Goal: Find specific page/section: Find specific page/section

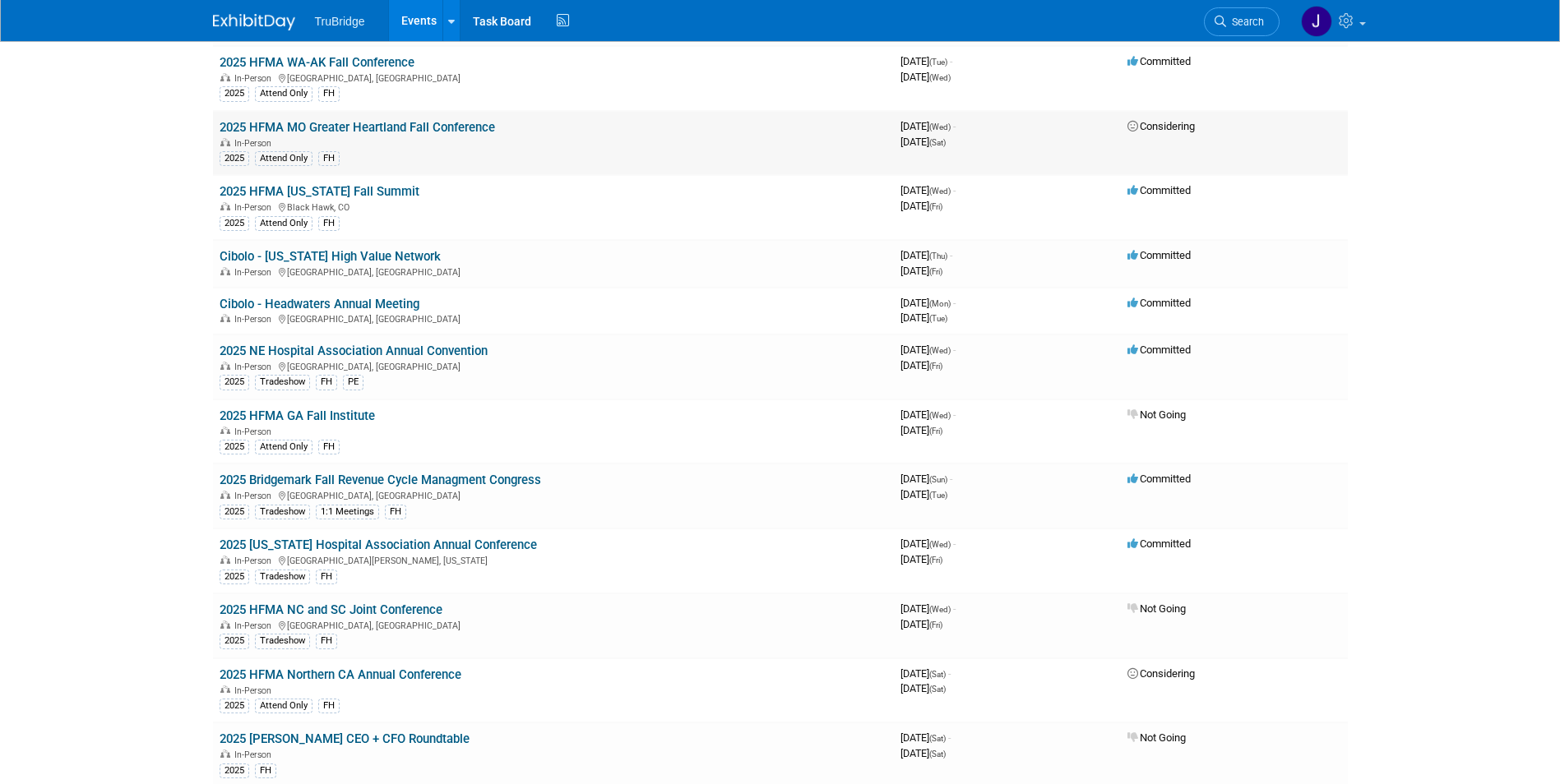
scroll to position [2899, 0]
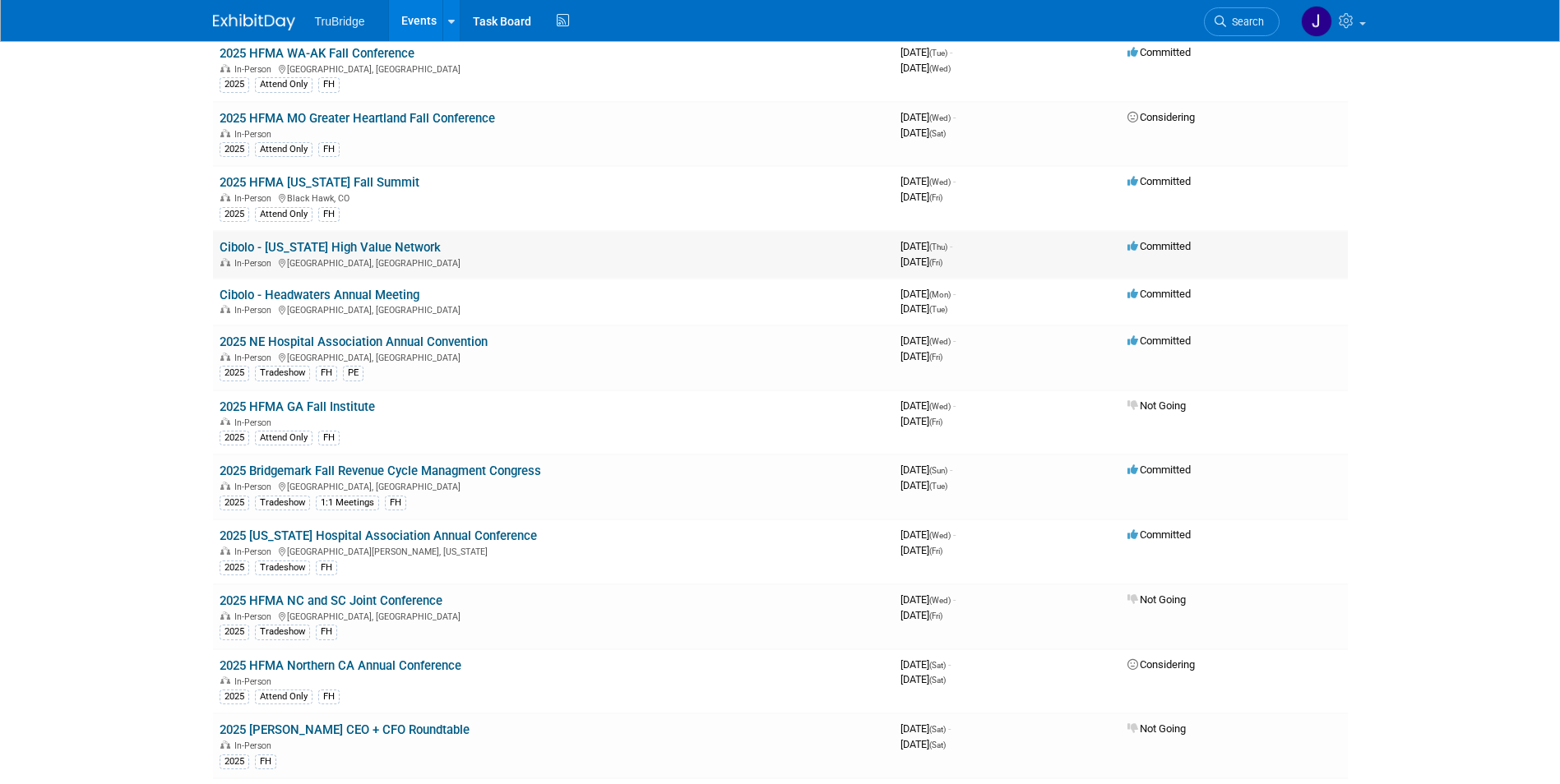
click at [380, 246] on link "Cibolo - [US_STATE] High Value Network" at bounding box center [330, 248] width 222 height 15
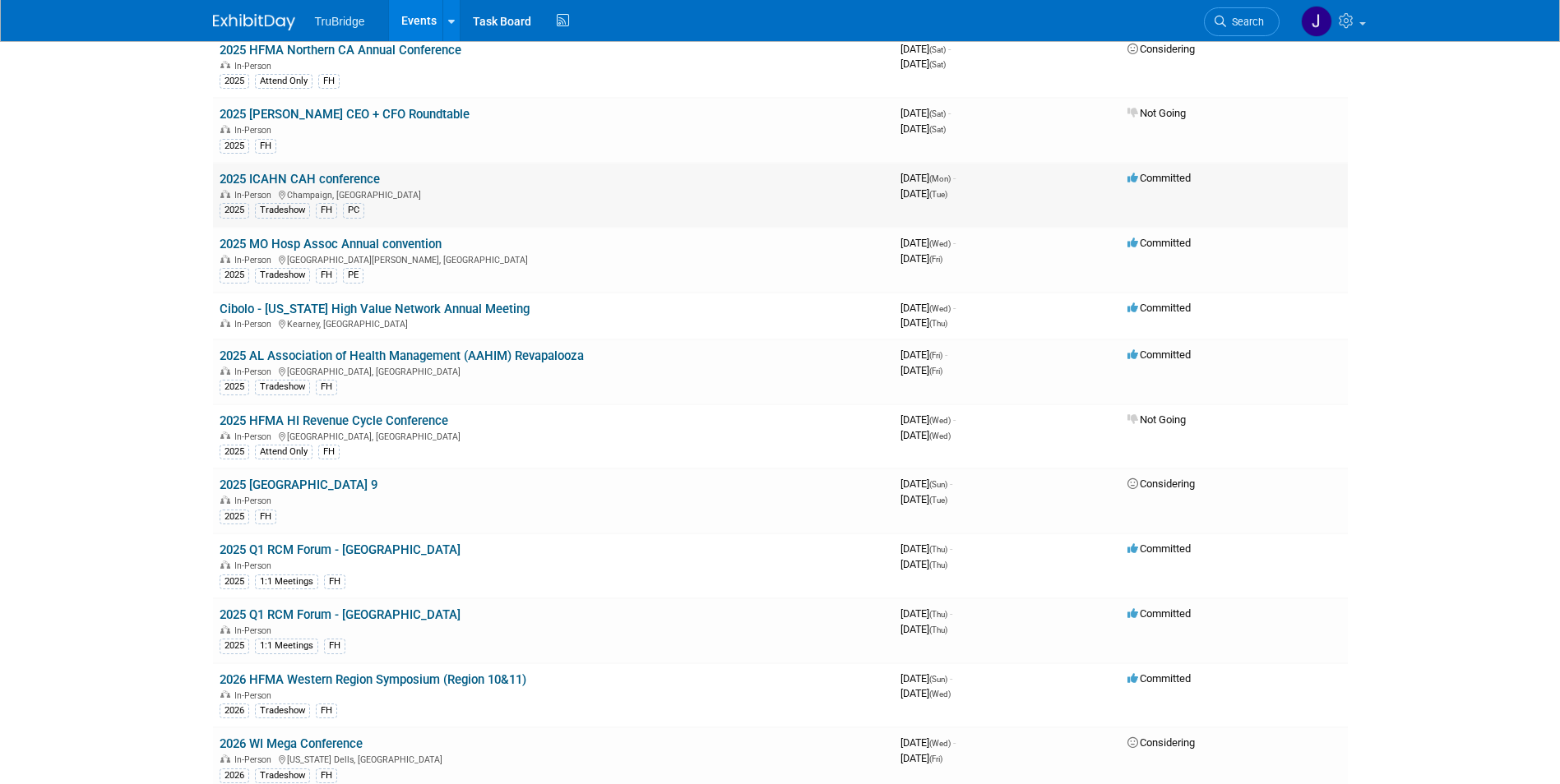
scroll to position [3515, 0]
click at [315, 174] on link "2025 ICAHN CAH conference" at bounding box center [300, 178] width 161 height 15
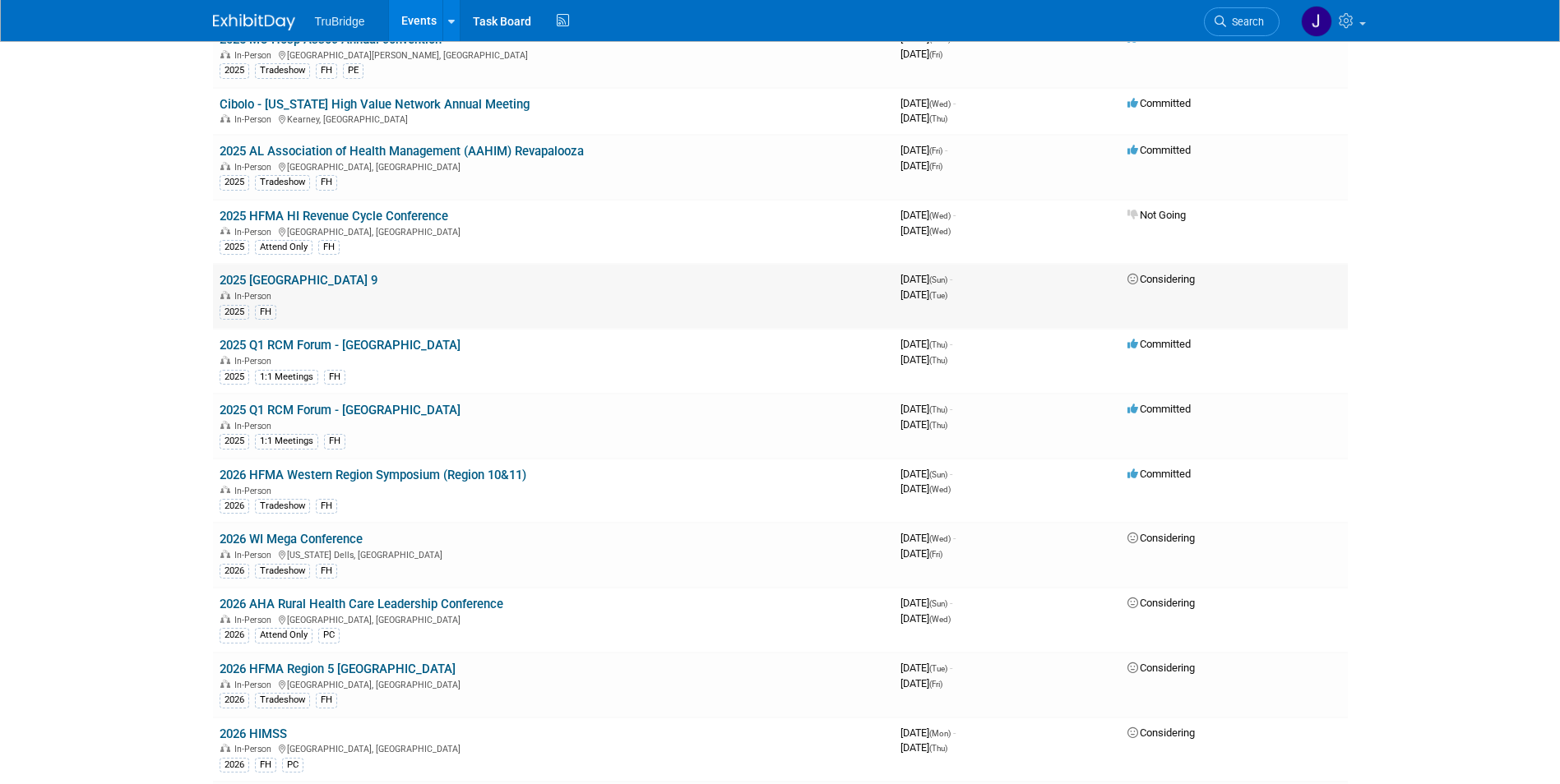
scroll to position [3762, 0]
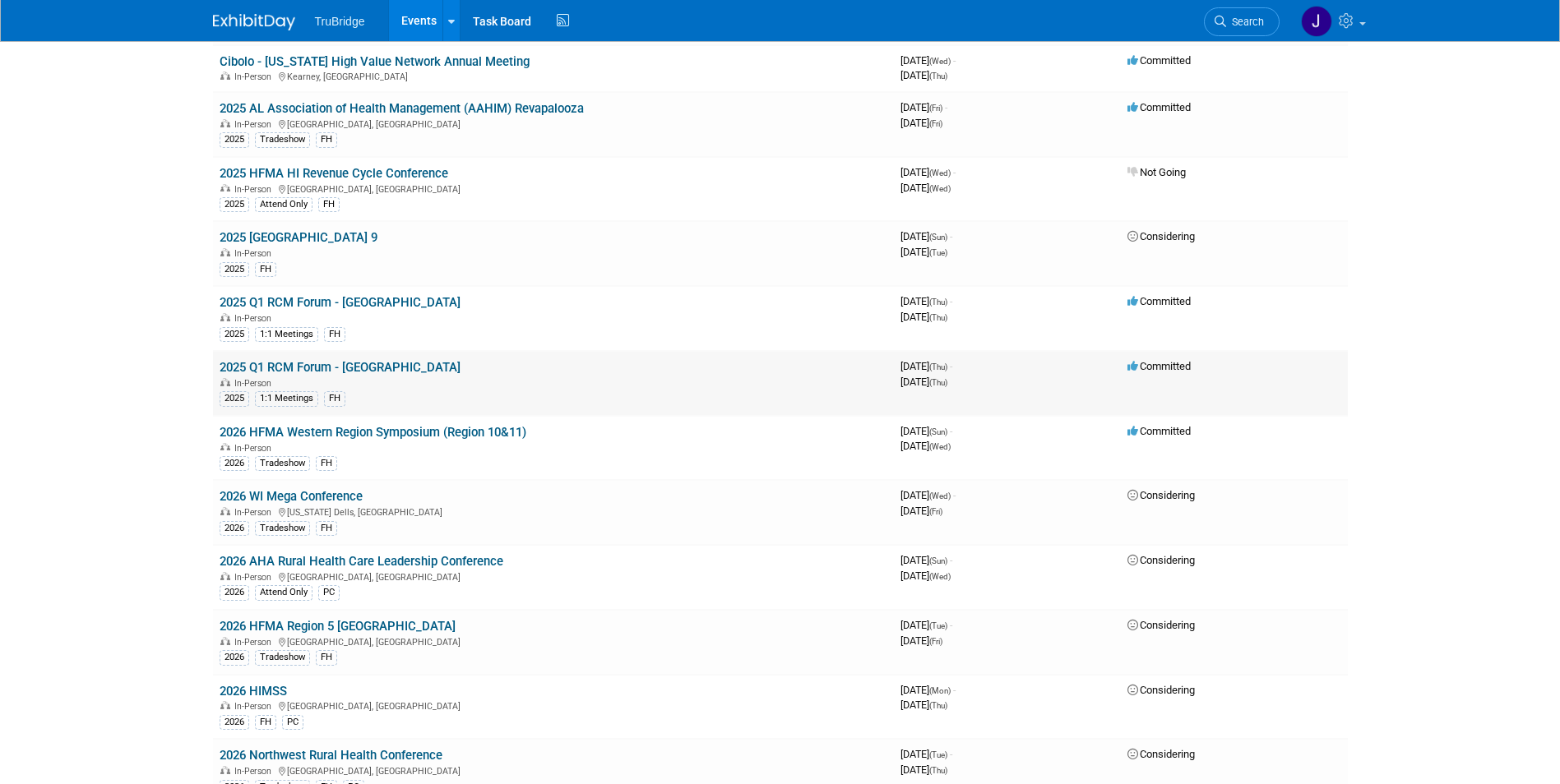
click at [303, 367] on link "2025 Q1 RCM Forum - [GEOGRAPHIC_DATA]" at bounding box center [340, 367] width 241 height 15
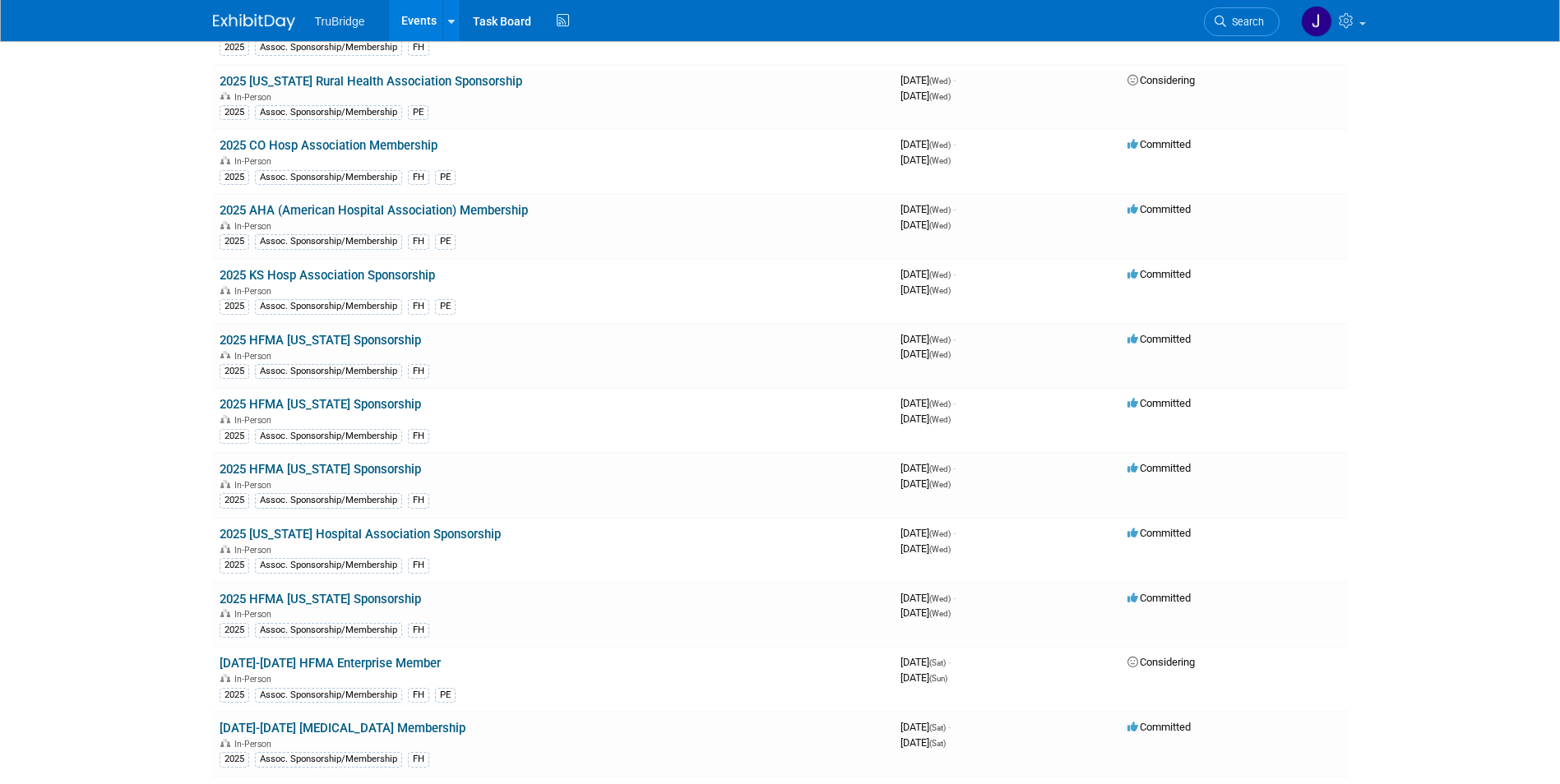
scroll to position [493, 0]
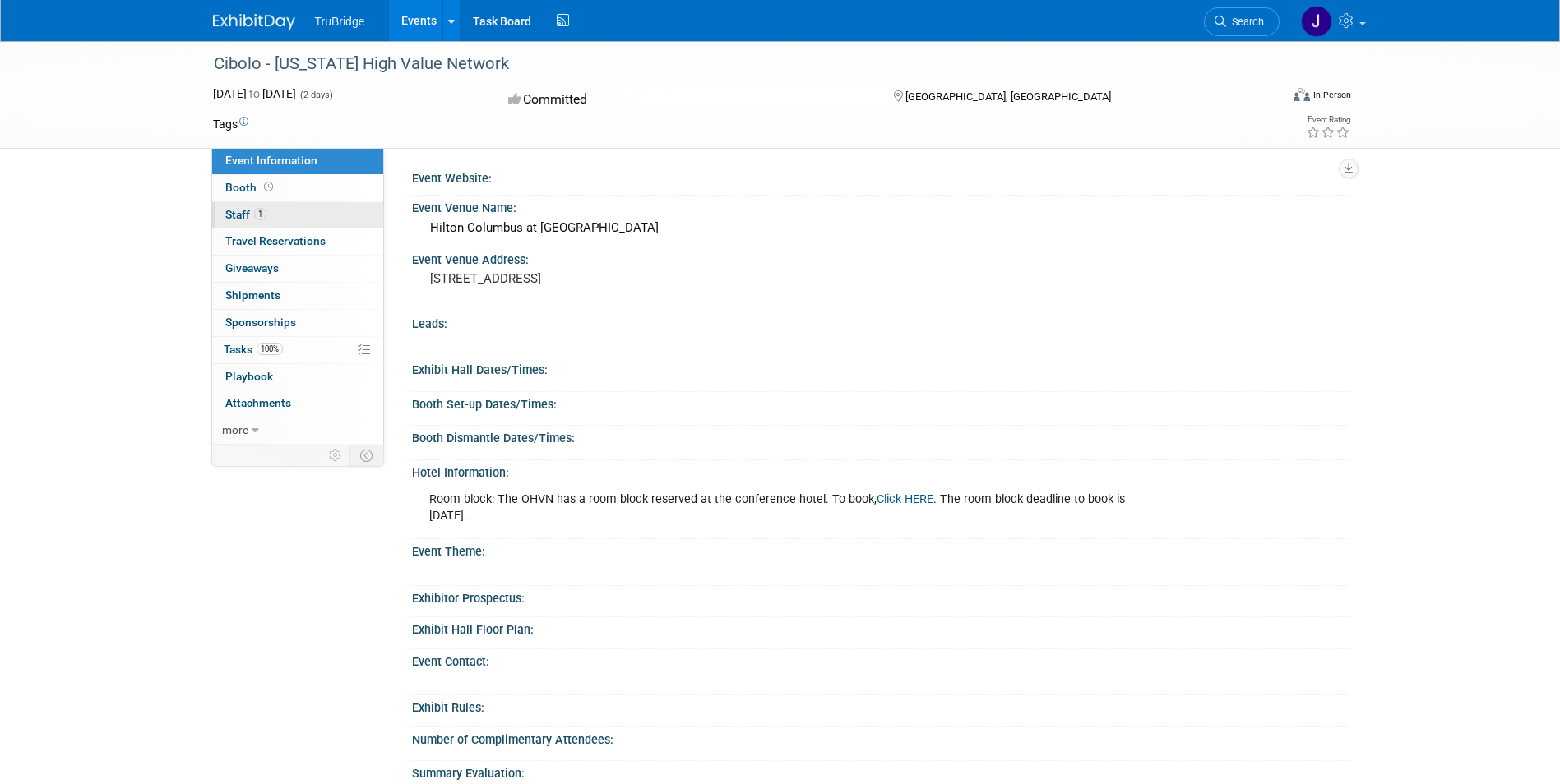
click at [242, 212] on span "Staff 1" at bounding box center [246, 215] width 41 height 13
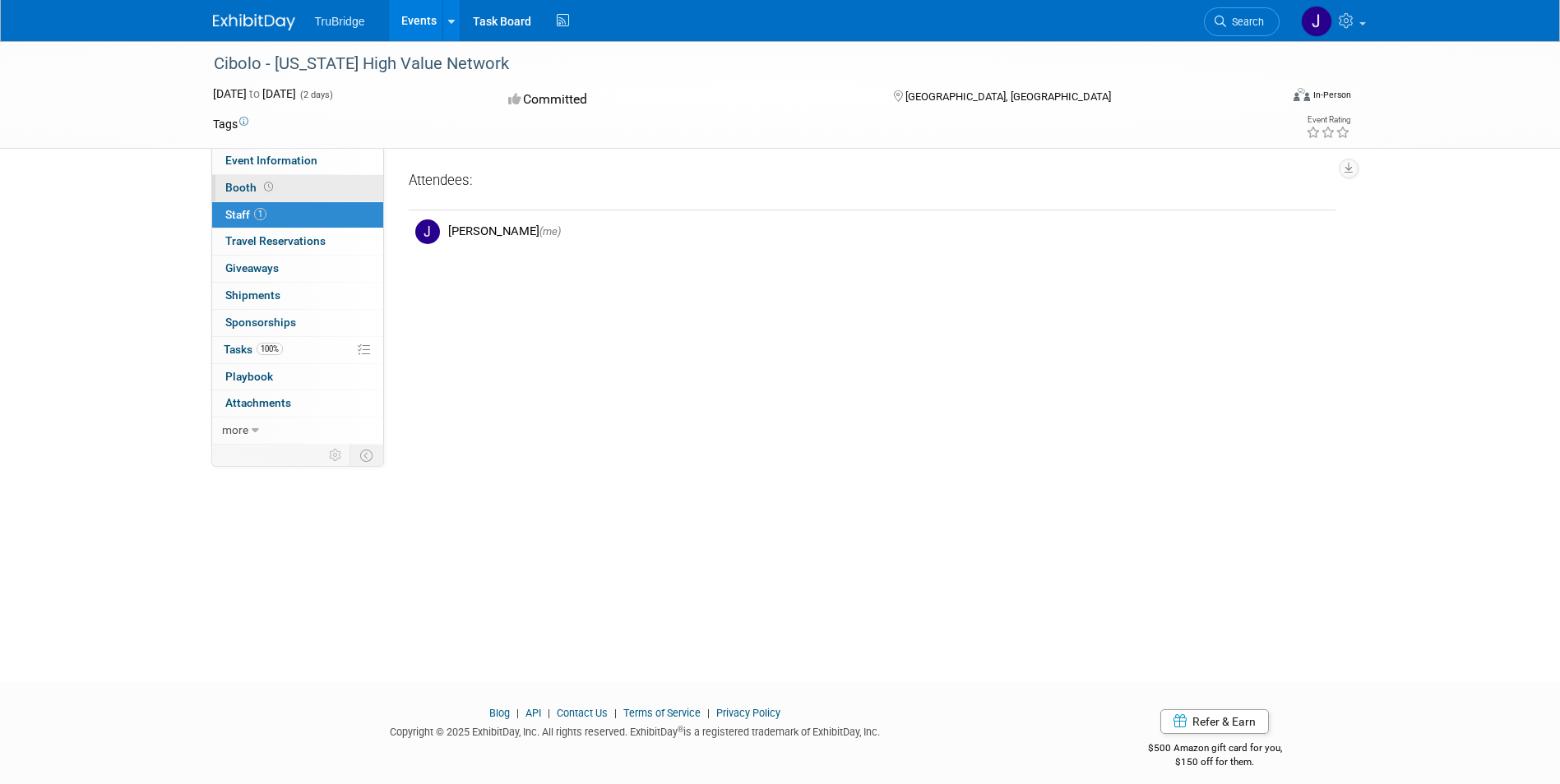
click at [244, 185] on span "Booth" at bounding box center [250, 188] width 51 height 13
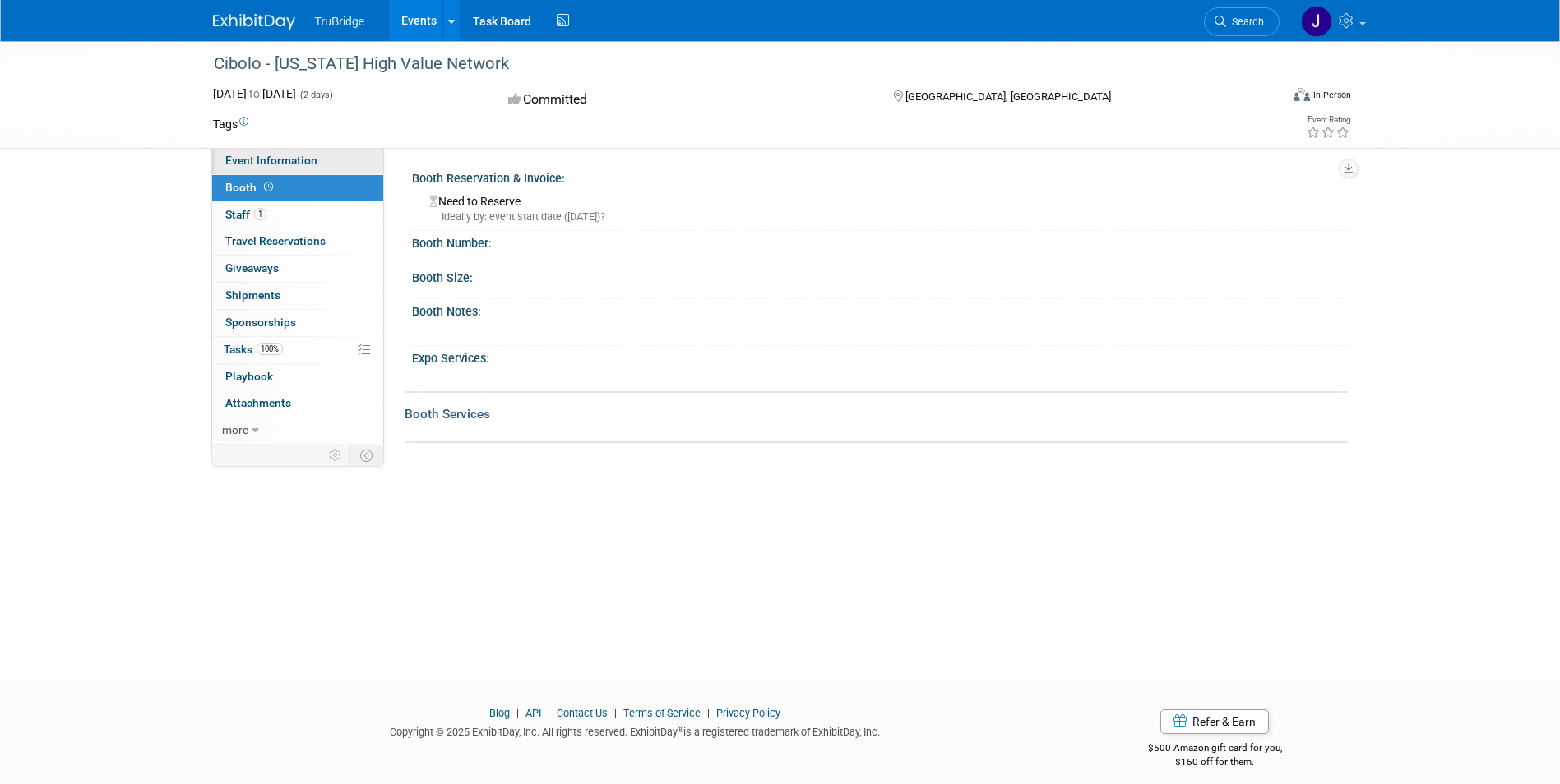
click at [272, 160] on span "Event Information" at bounding box center [271, 161] width 93 height 13
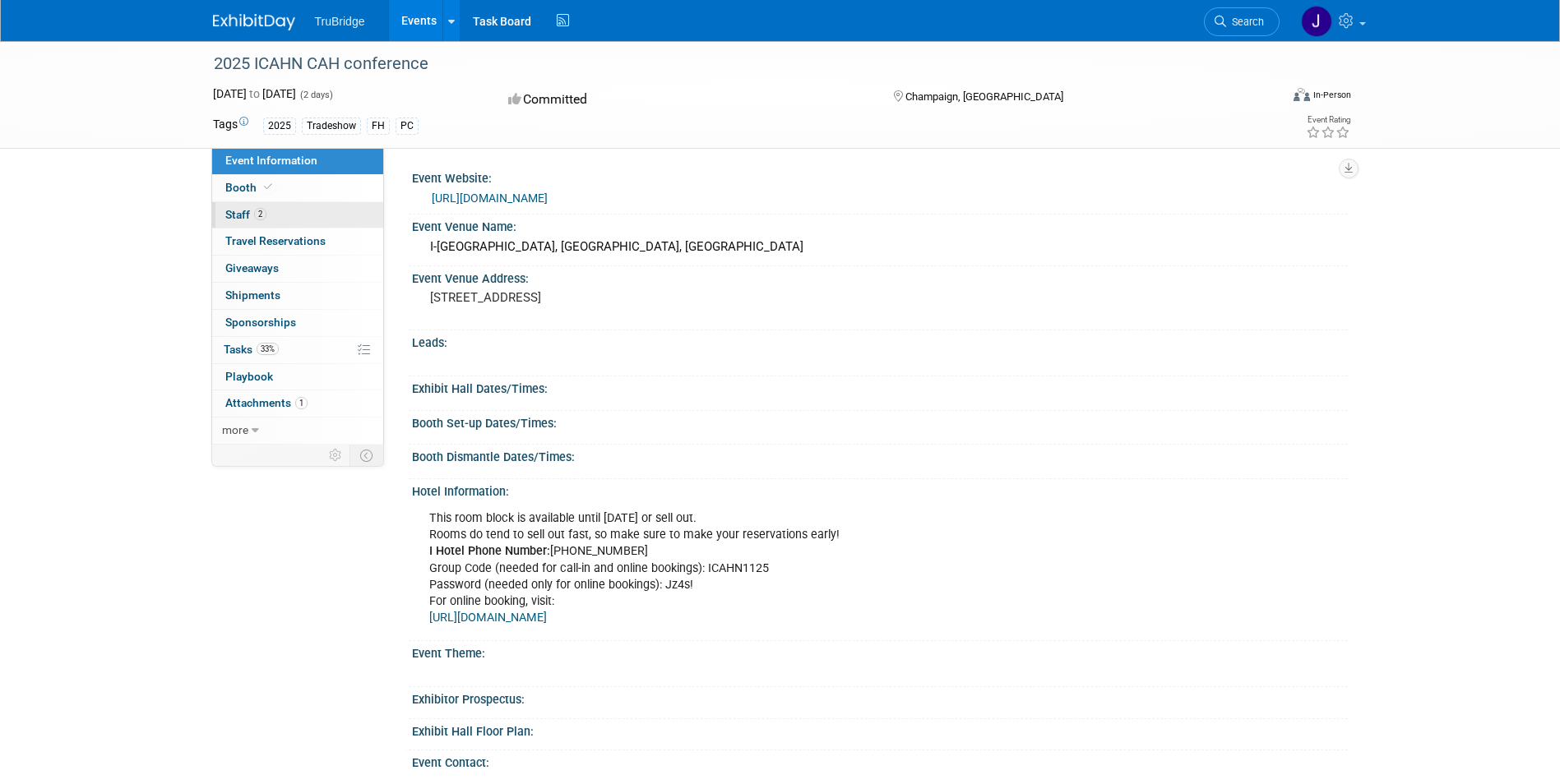
click at [236, 216] on span "Staff 2" at bounding box center [246, 215] width 41 height 13
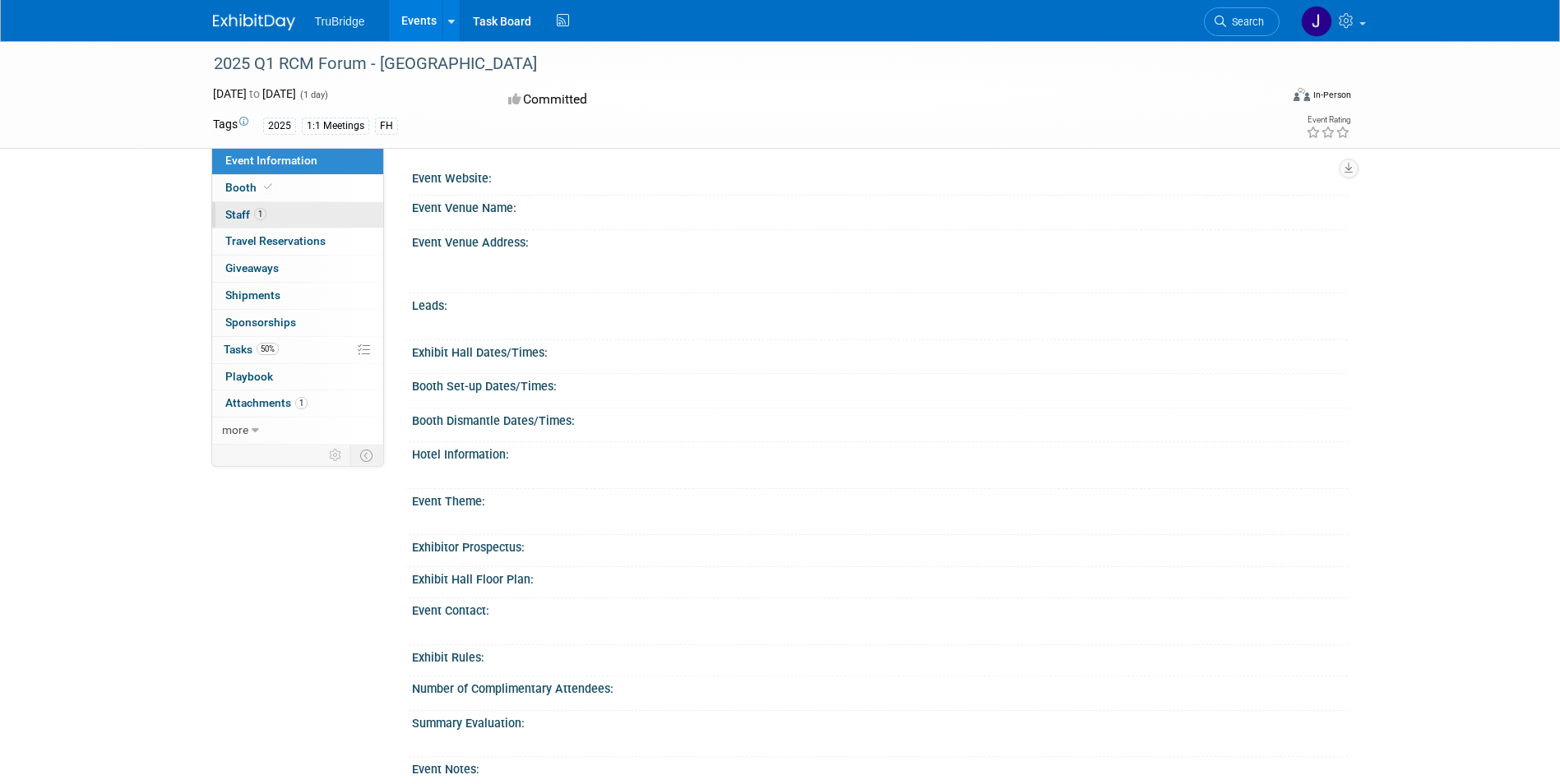
click at [244, 216] on span "Staff 1" at bounding box center [246, 215] width 41 height 13
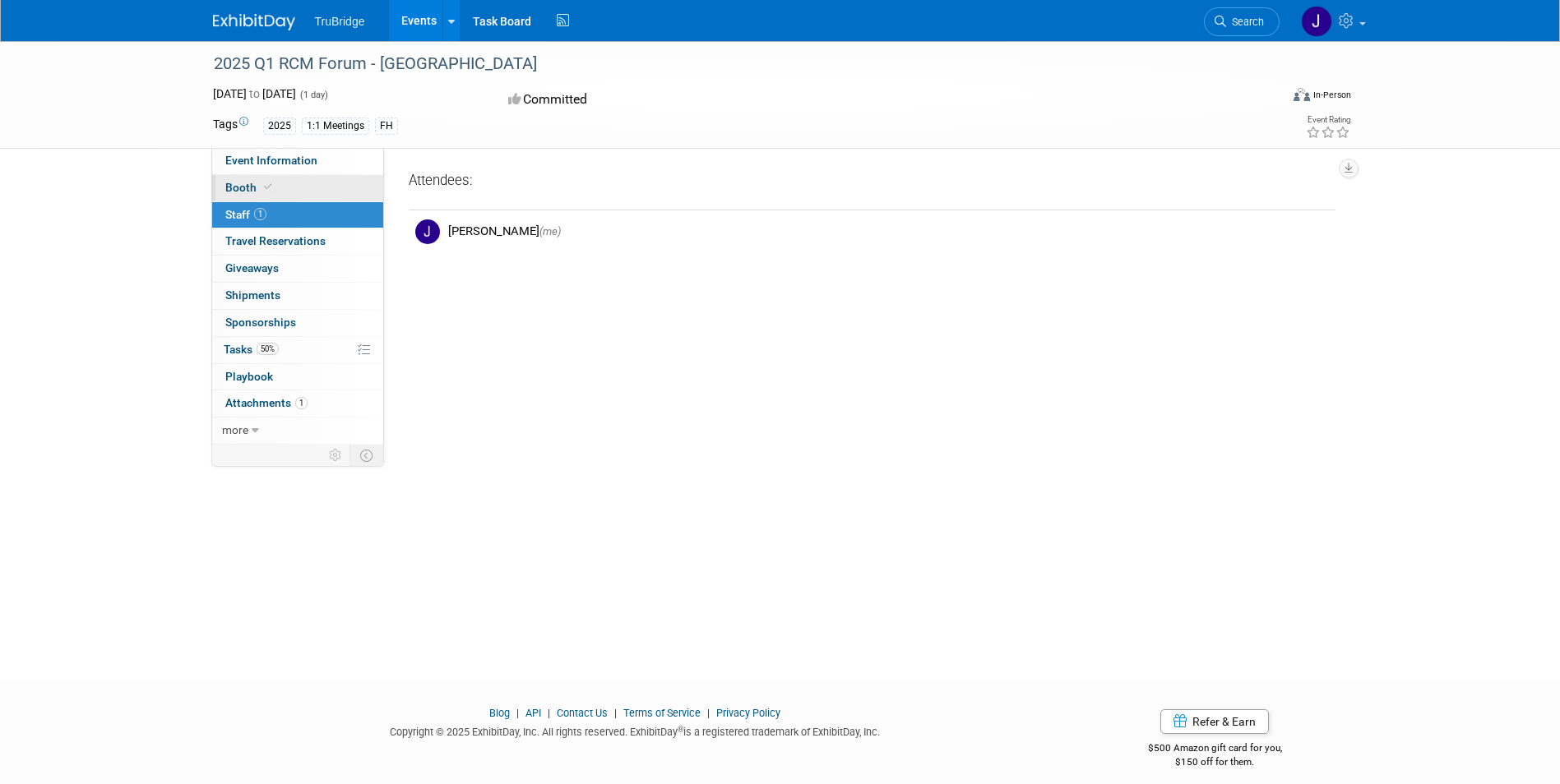
click at [247, 189] on span "Booth" at bounding box center [250, 188] width 50 height 13
